Goal: Task Accomplishment & Management: Manage account settings

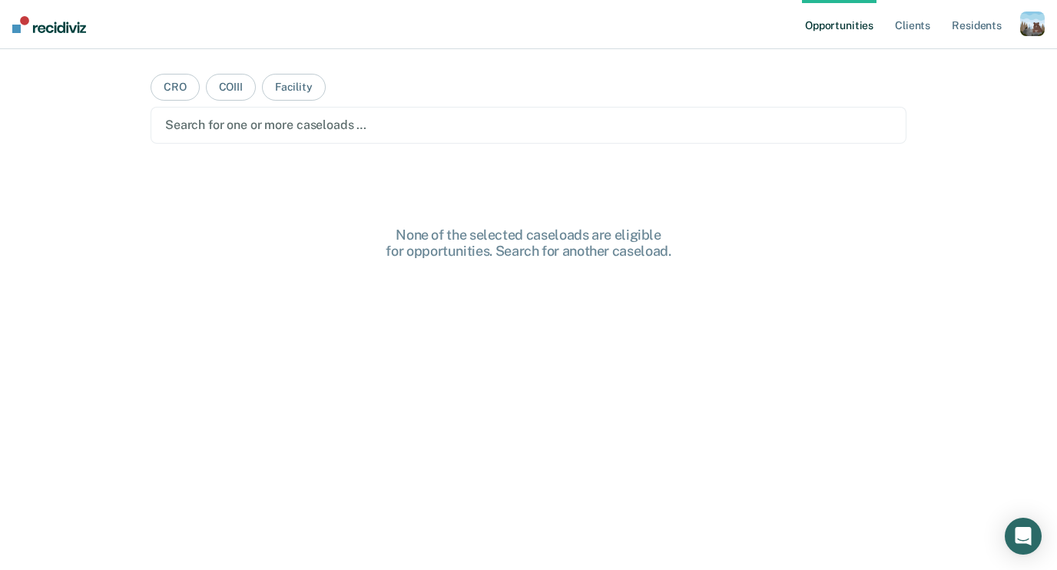
click at [1026, 24] on div "button" at bounding box center [1032, 24] width 25 height 25
click at [923, 64] on link "Profile" at bounding box center [971, 62] width 124 height 13
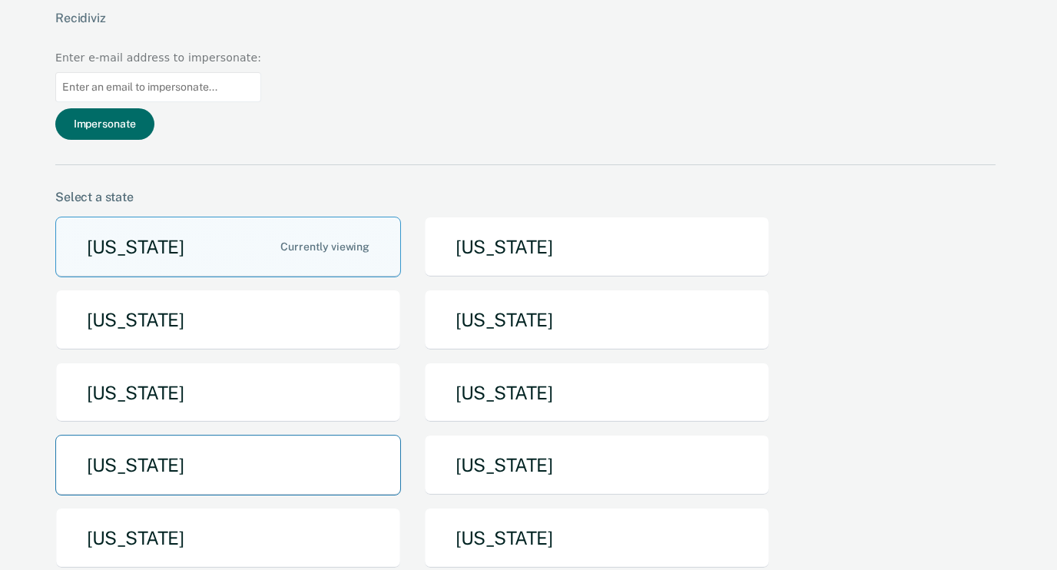
scroll to position [212, 0]
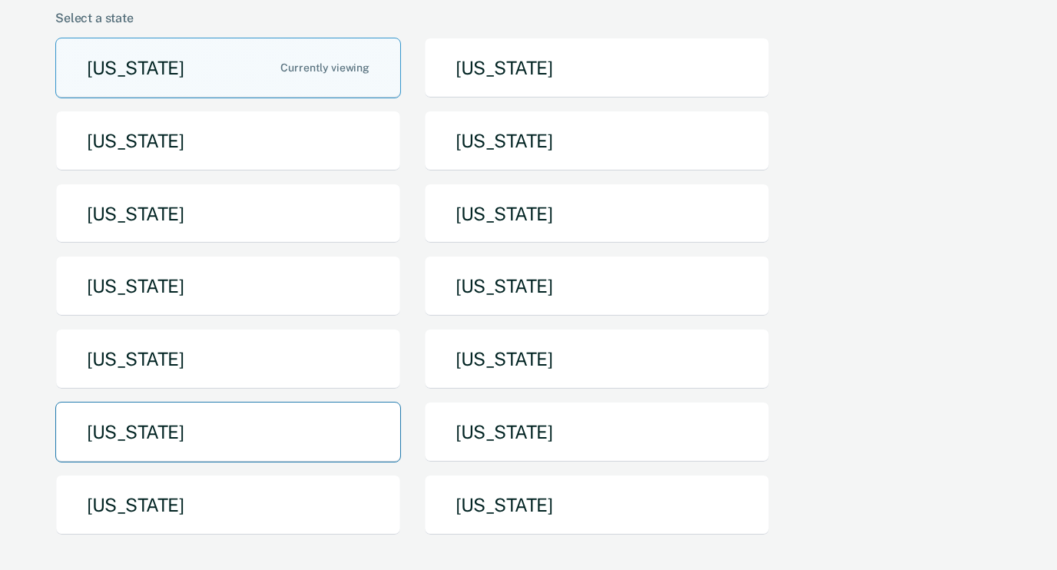
click at [329, 402] on button "[US_STATE]" at bounding box center [228, 432] width 346 height 61
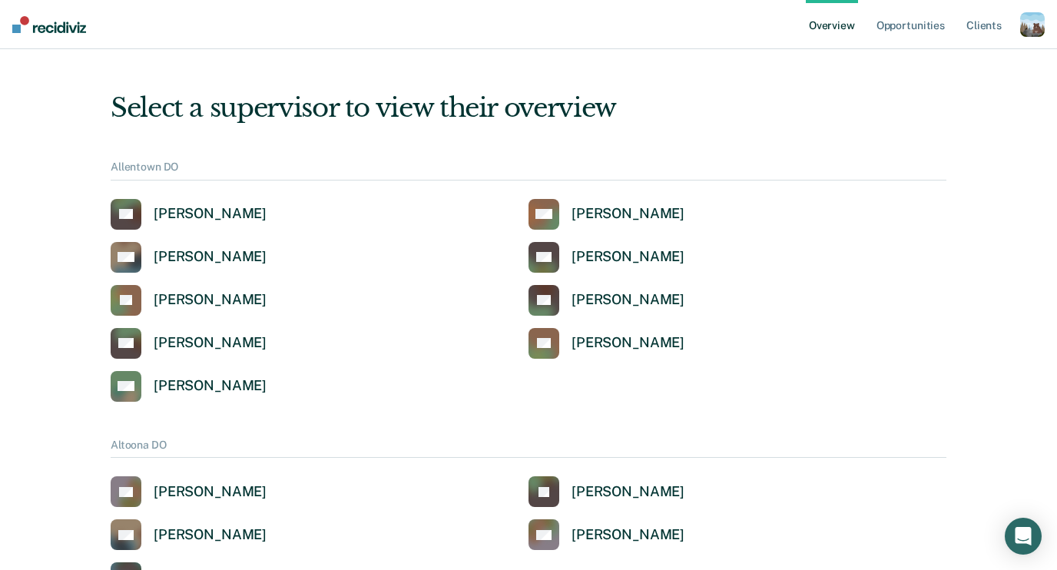
click at [1027, 20] on div "button" at bounding box center [1032, 24] width 25 height 25
click at [939, 55] on link "Profile" at bounding box center [971, 61] width 124 height 13
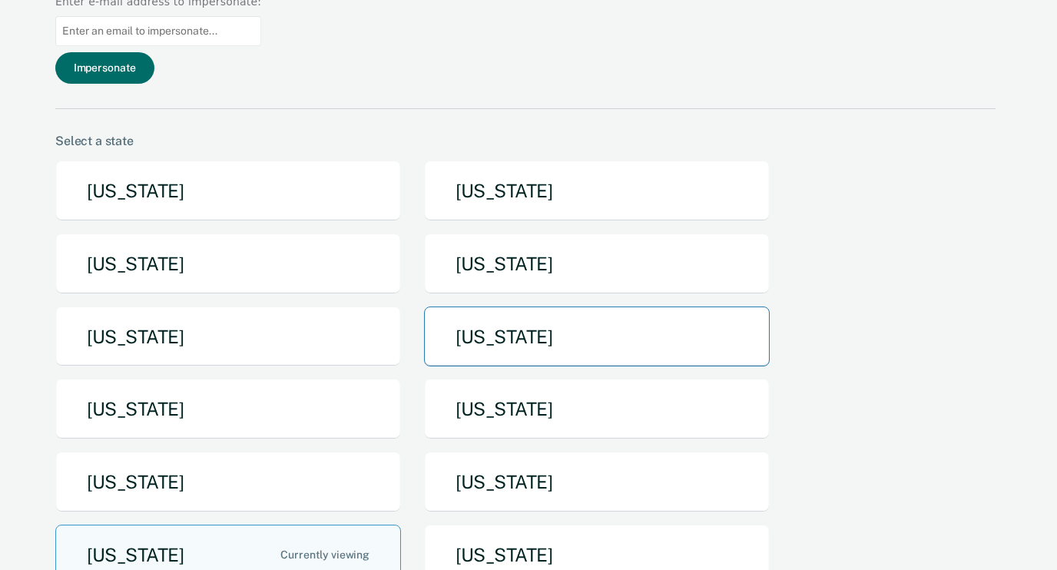
scroll to position [190, 0]
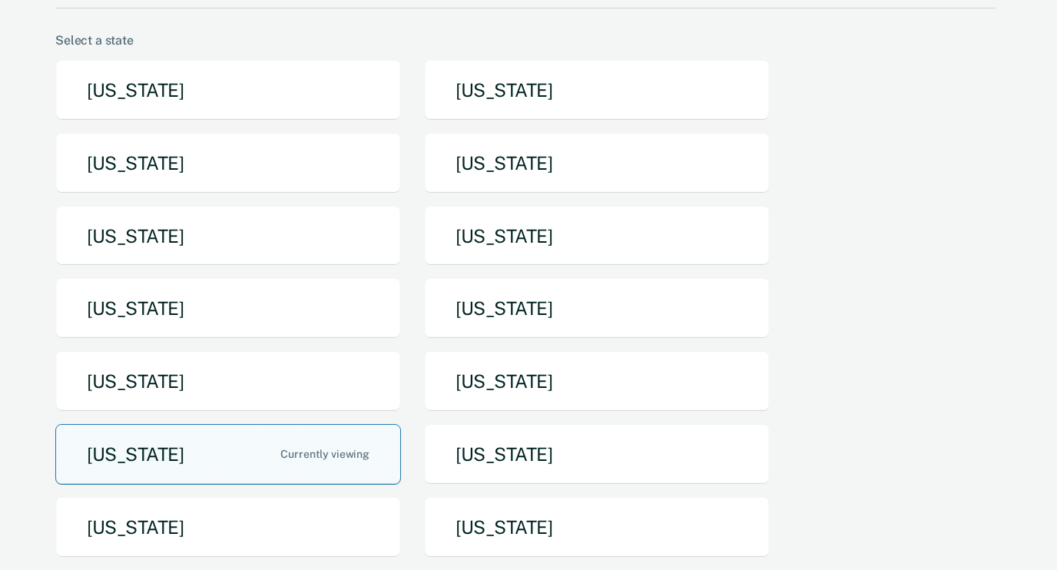
click at [260, 424] on button "[US_STATE]" at bounding box center [228, 454] width 346 height 61
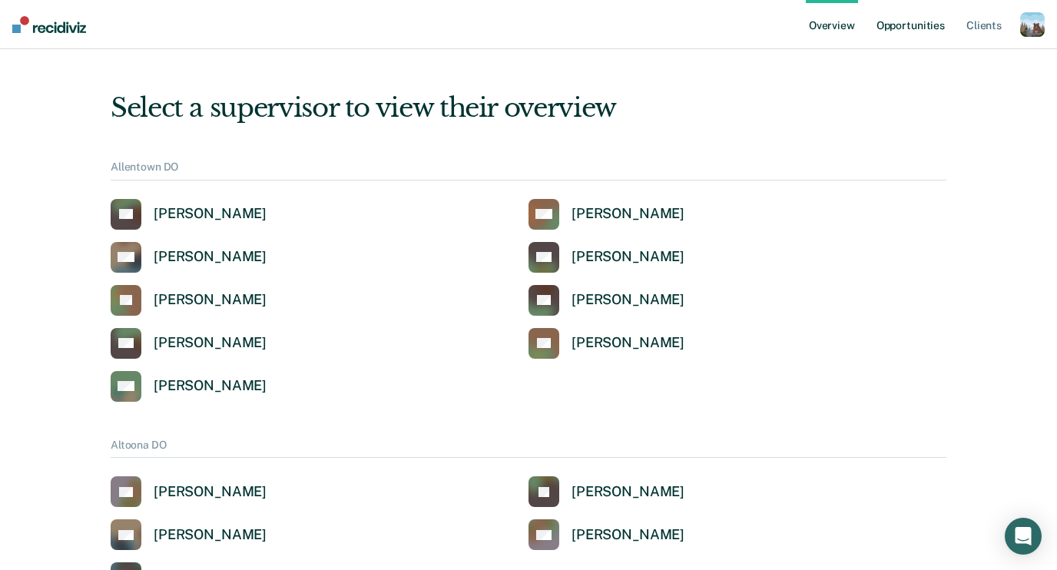
click at [904, 18] on link "Opportunities" at bounding box center [910, 24] width 75 height 49
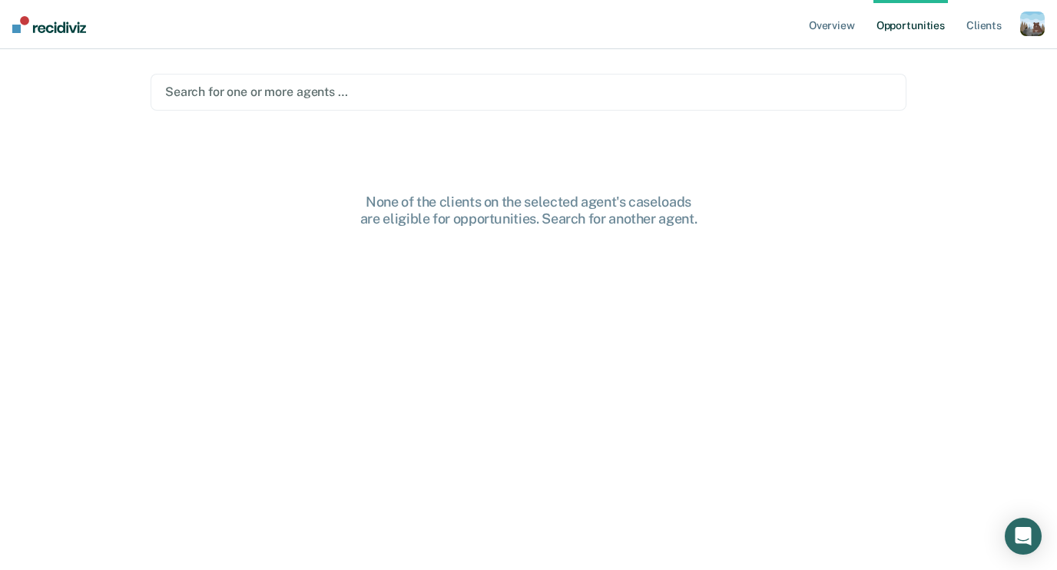
click at [328, 93] on div at bounding box center [528, 92] width 727 height 18
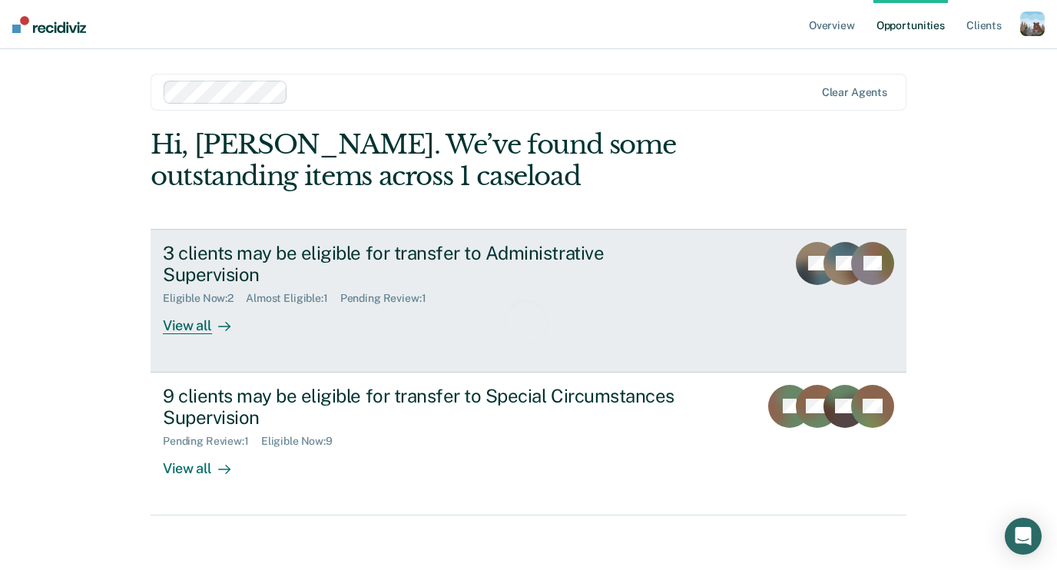
click at [284, 292] on div "Almost Eligible : 1" at bounding box center [293, 298] width 94 height 13
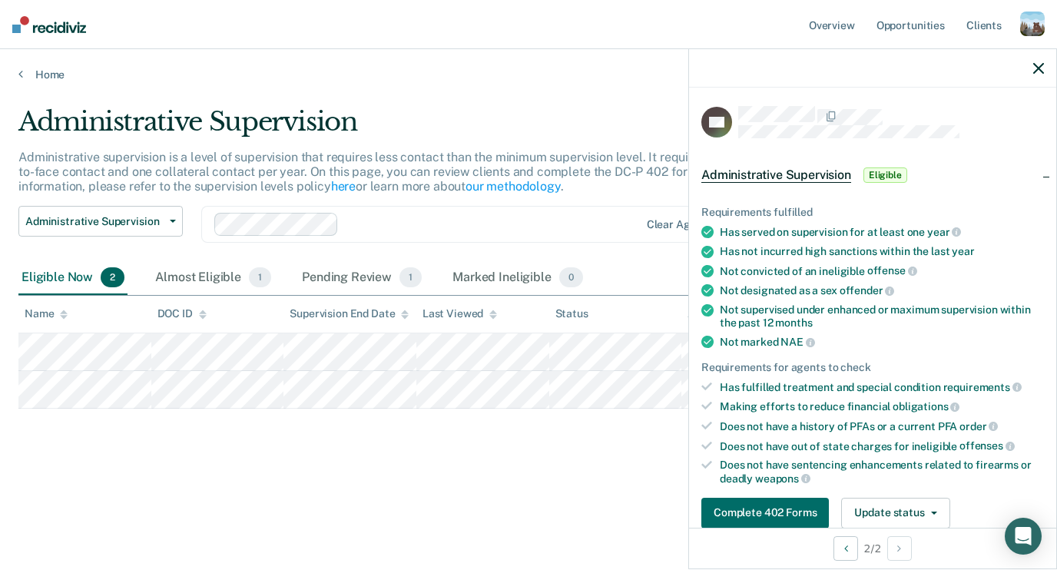
click at [1038, 71] on icon "button" at bounding box center [1038, 68] width 11 height 11
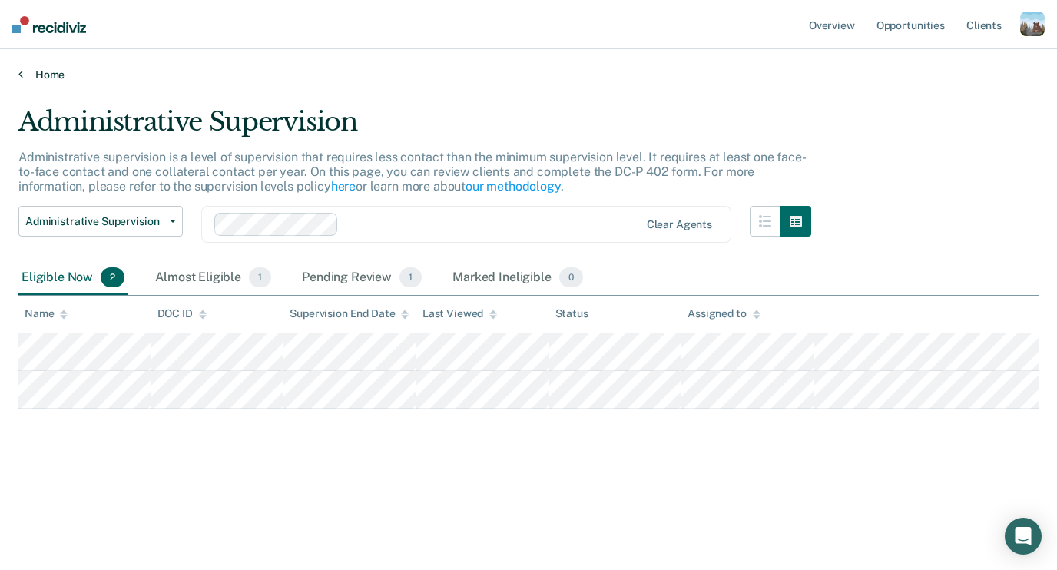
click at [50, 74] on link "Home" at bounding box center [528, 75] width 1020 height 14
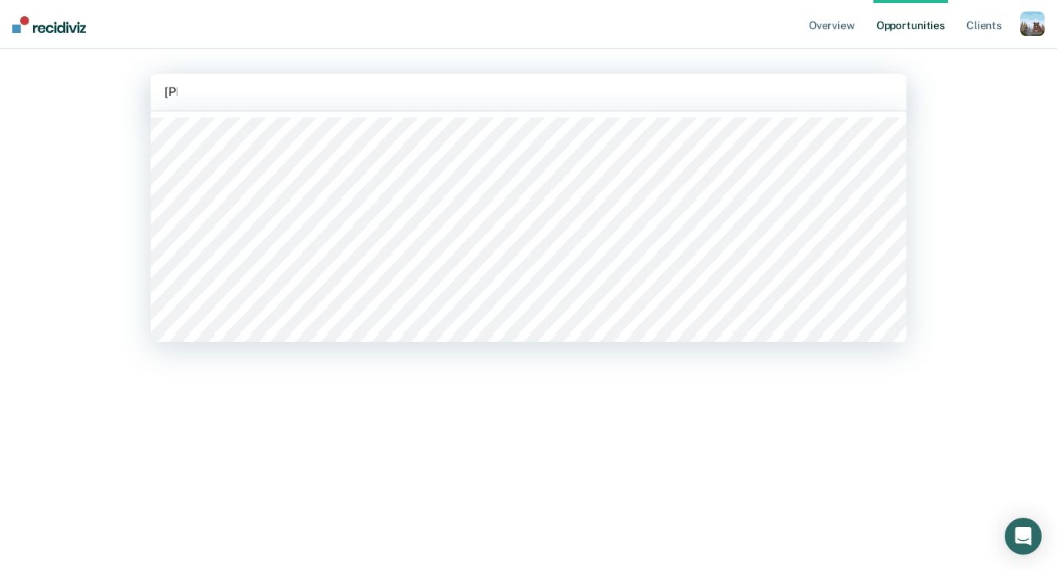
type input "james"
click at [259, 94] on div at bounding box center [528, 92] width 728 height 18
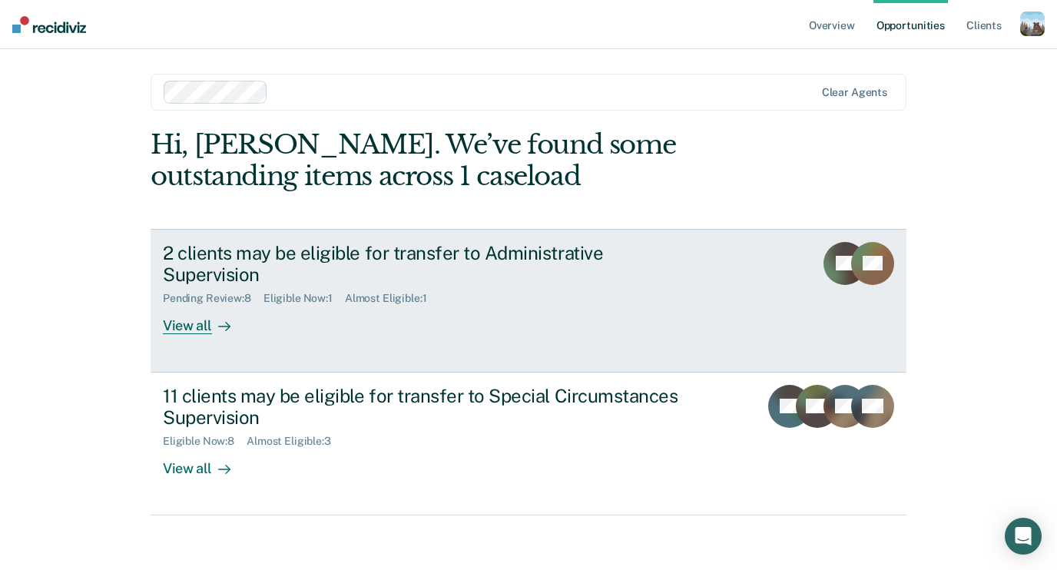
click at [205, 305] on div "View all" at bounding box center [206, 320] width 86 height 30
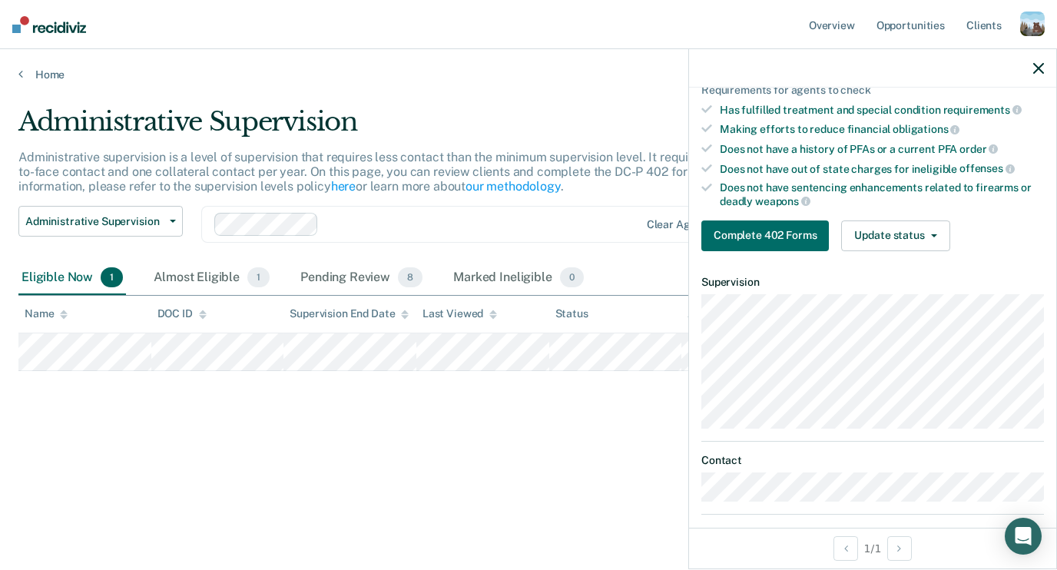
scroll to position [167, 0]
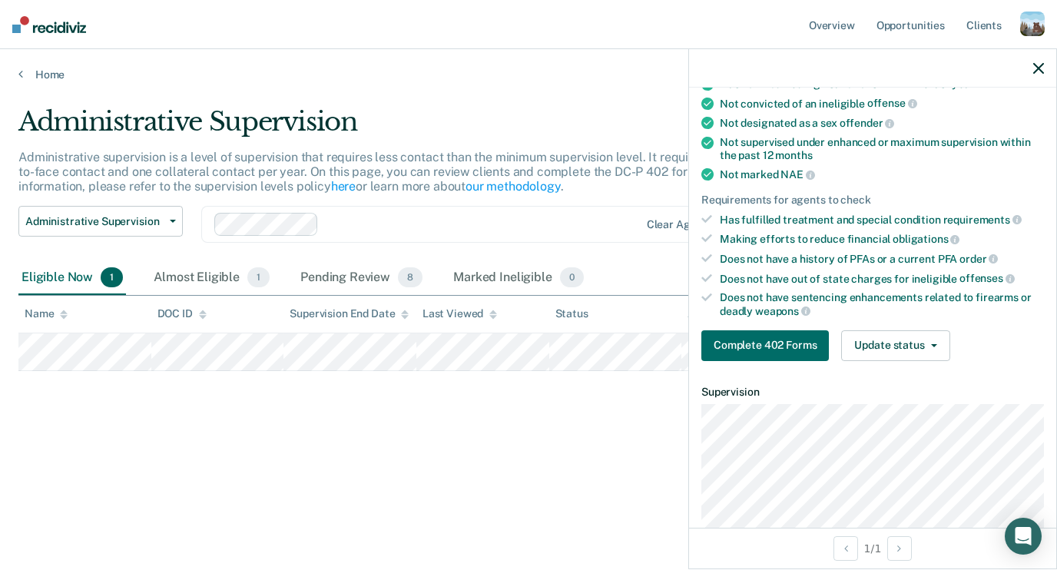
click at [485, 465] on div "Administrative Supervision Administrative supervision is a level of supervision…" at bounding box center [528, 305] width 1020 height 398
click at [193, 90] on main "Administrative Supervision Administrative supervision is a level of supervision…" at bounding box center [528, 323] width 1057 height 484
click at [48, 69] on link "Home" at bounding box center [528, 75] width 1020 height 14
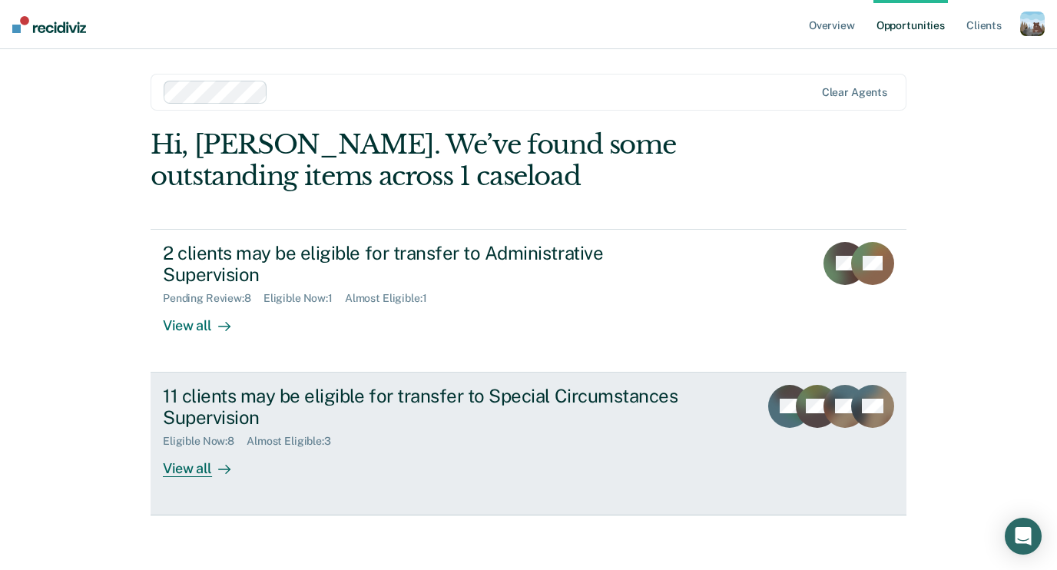
click at [235, 393] on div "11 clients may be eligible for transfer to Special Circumstances Supervision" at bounding box center [432, 407] width 539 height 45
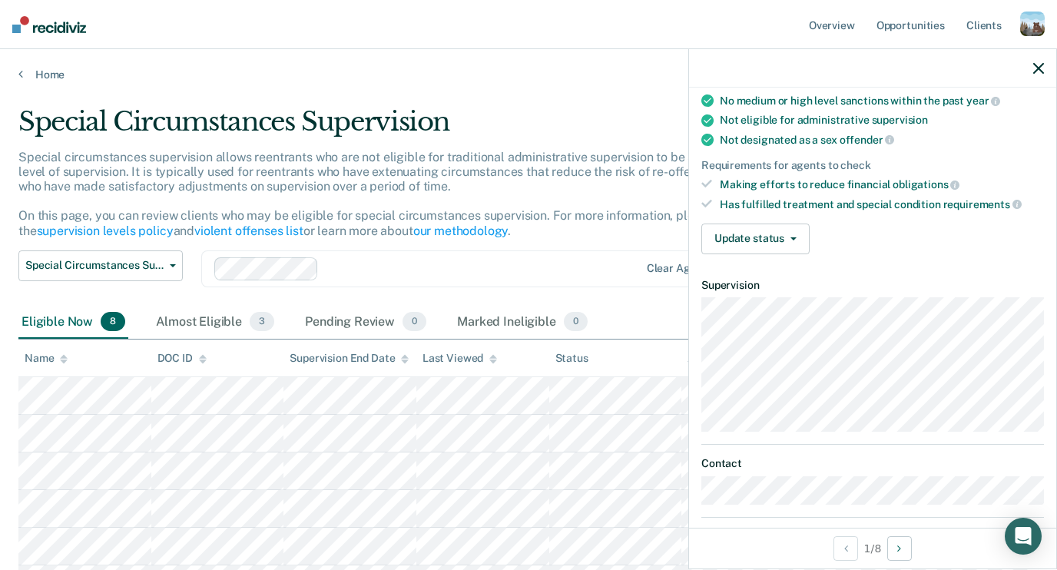
scroll to position [295, 0]
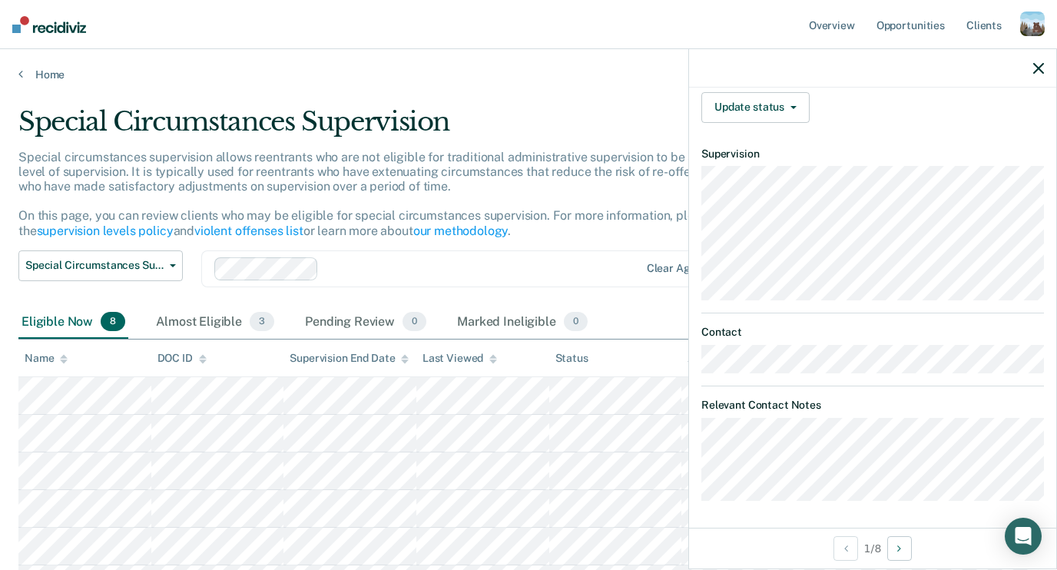
click at [1034, 65] on icon "button" at bounding box center [1038, 68] width 11 height 11
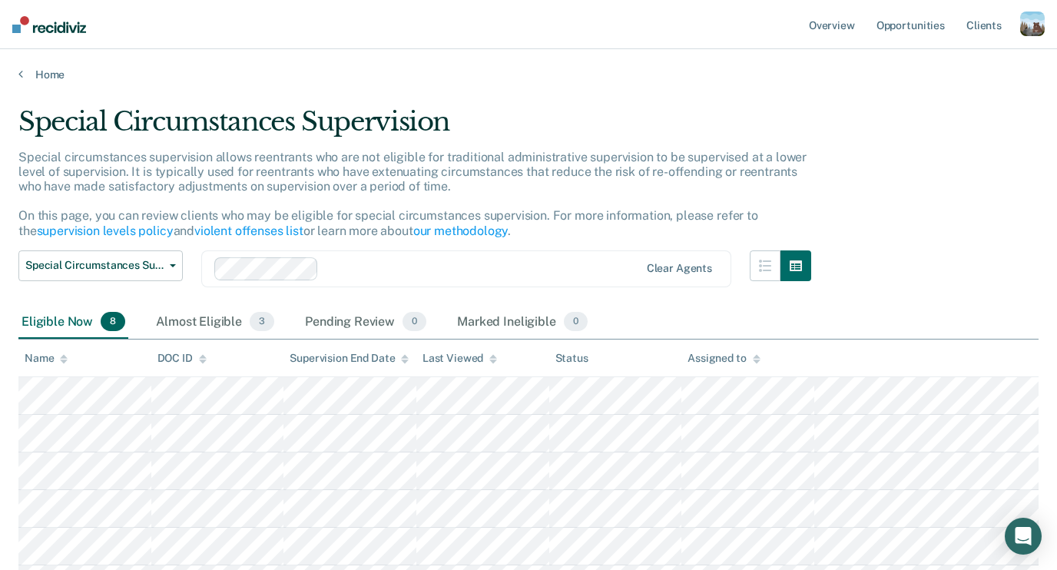
click at [1035, 10] on div "Overview Opportunities Client s Profile How it works Log Out" at bounding box center [925, 24] width 239 height 49
click at [1034, 24] on div "button" at bounding box center [1032, 24] width 25 height 25
click at [956, 65] on link "Profile" at bounding box center [971, 62] width 124 height 13
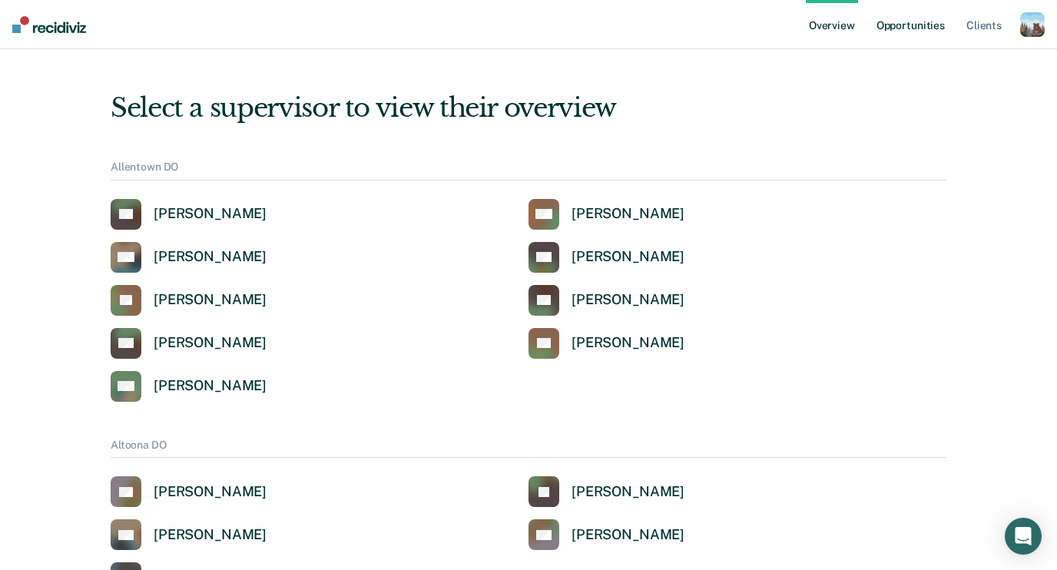
click at [889, 26] on link "Opportunities" at bounding box center [910, 24] width 75 height 49
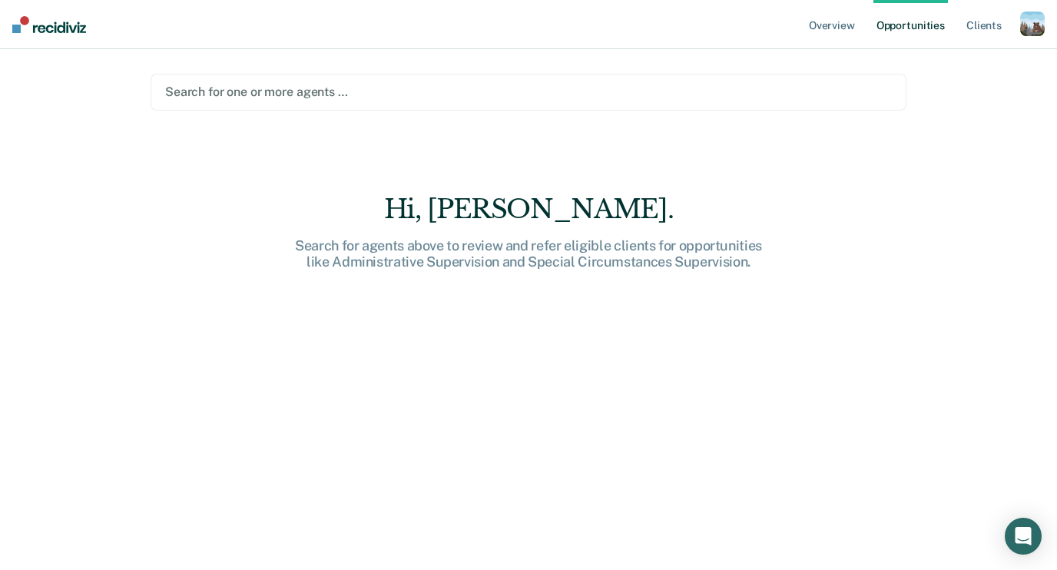
click at [238, 88] on div at bounding box center [528, 92] width 727 height 18
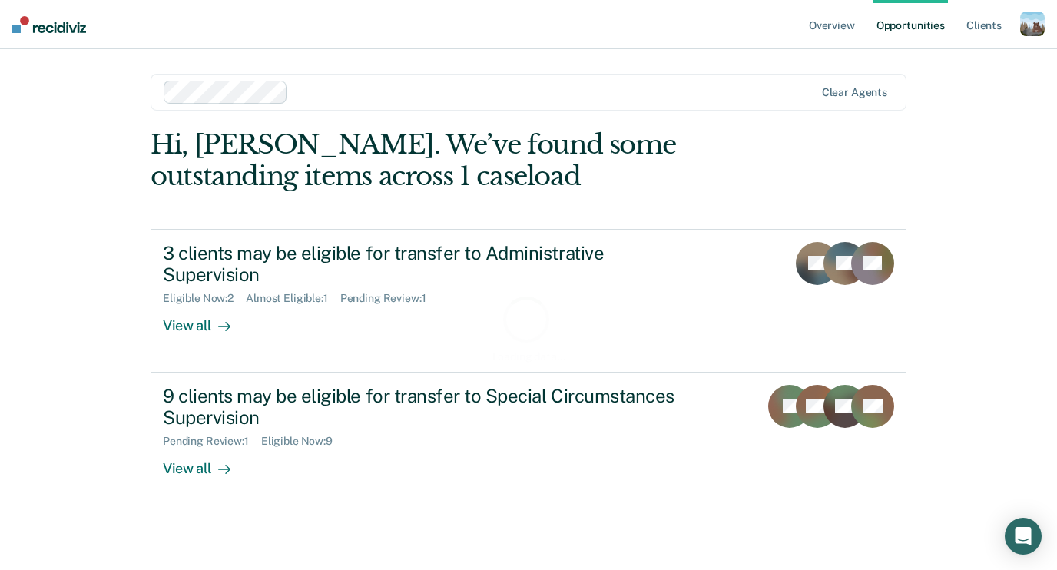
click at [321, 269] on div "Loading data..." at bounding box center [529, 328] width 756 height 398
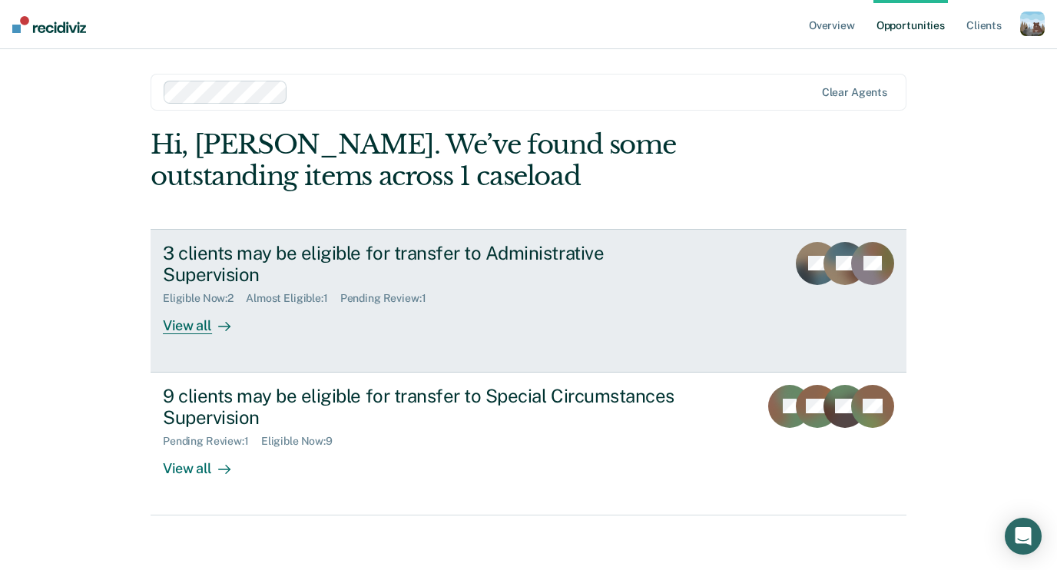
click at [313, 292] on div "Almost Eligible : 1" at bounding box center [293, 298] width 94 height 13
click at [220, 262] on div "3 clients may be eligible for transfer to Administrative Supervision" at bounding box center [432, 264] width 539 height 45
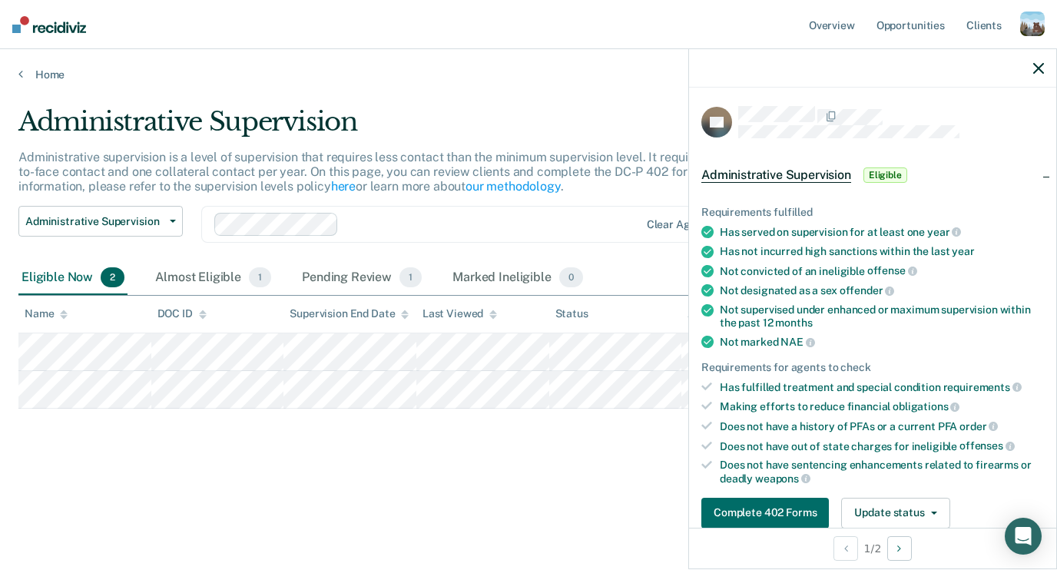
scroll to position [469, 0]
